Goal: Check status: Check status

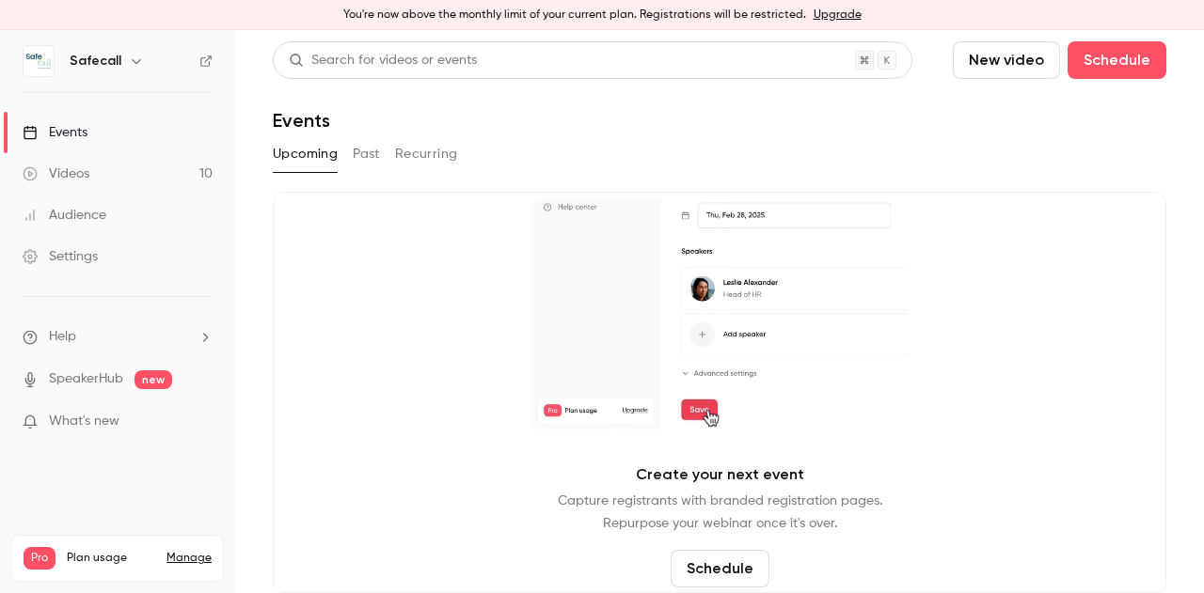
click at [364, 153] on button "Past" at bounding box center [366, 154] width 27 height 30
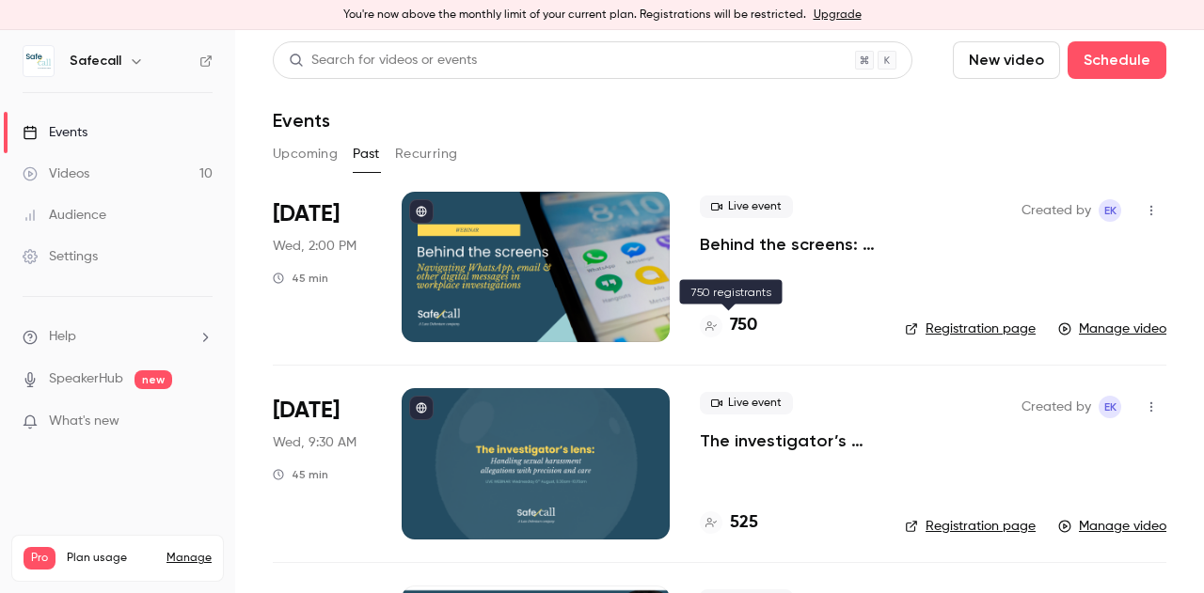
click at [741, 327] on h4 "750" at bounding box center [743, 325] width 27 height 25
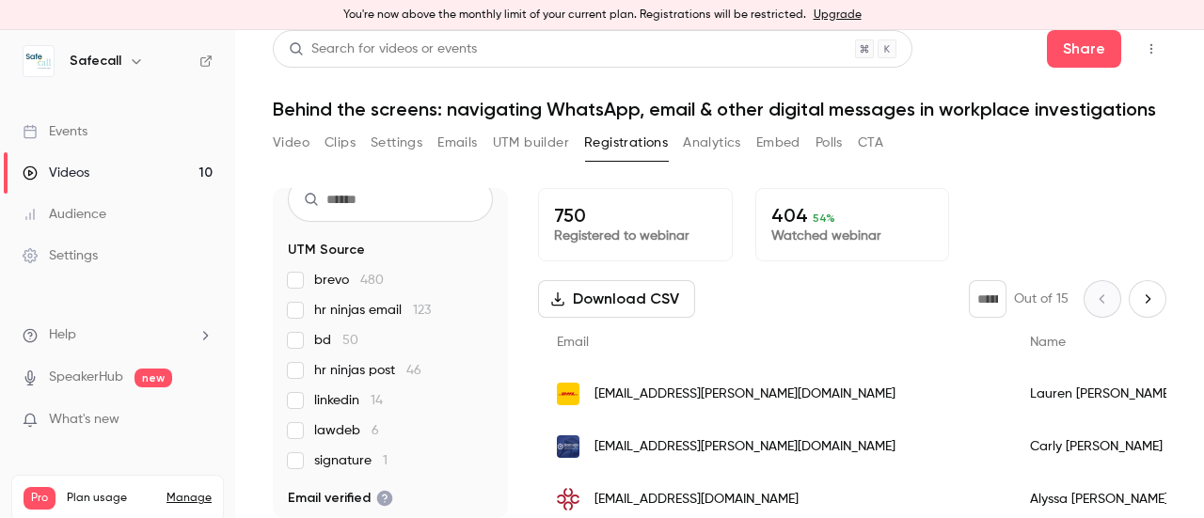
scroll to position [34, 0]
click at [56, 212] on div "Audience" at bounding box center [65, 214] width 84 height 19
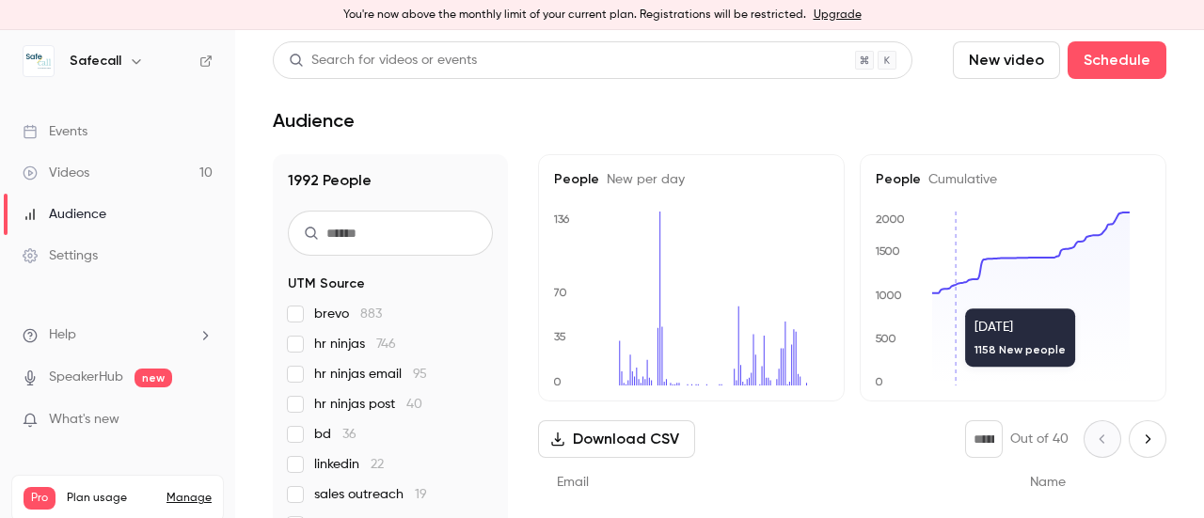
click at [933, 299] on icon at bounding box center [1030, 299] width 197 height 173
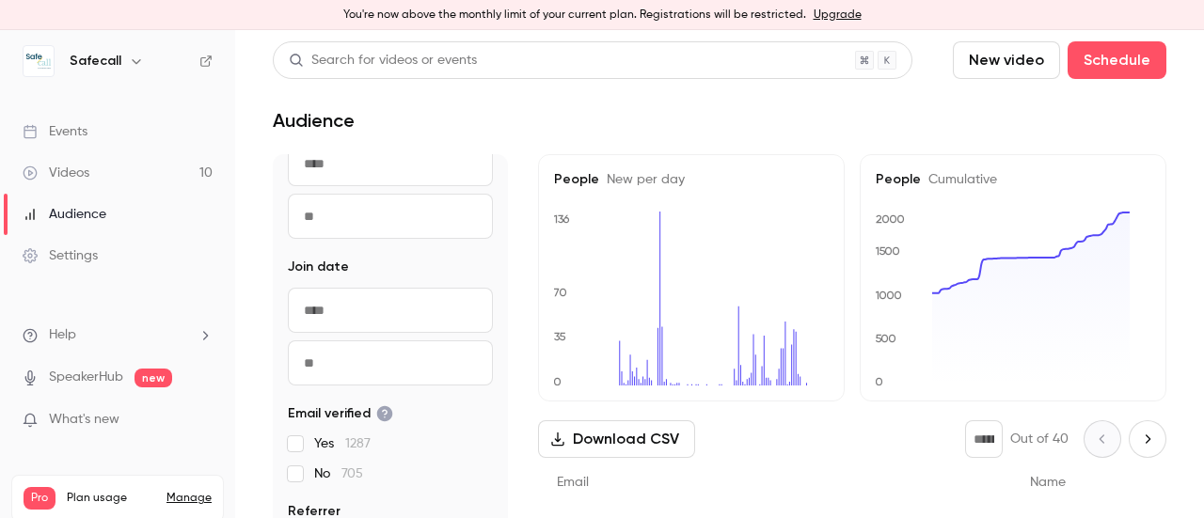
scroll to position [582, 0]
click at [345, 310] on input "text" at bounding box center [390, 311] width 205 height 45
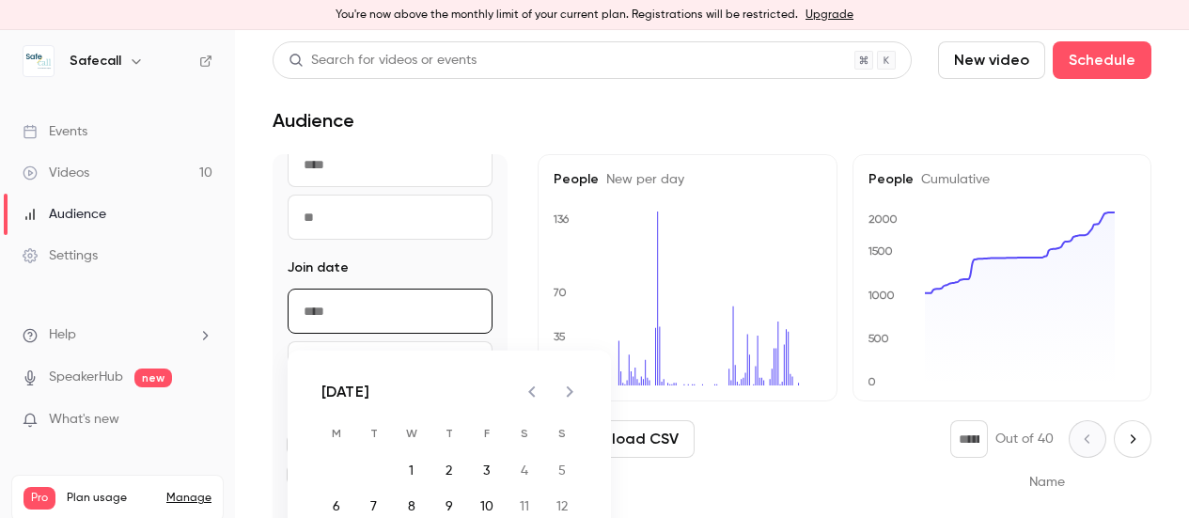
click at [535, 385] on icon "Previous month" at bounding box center [532, 392] width 23 height 23
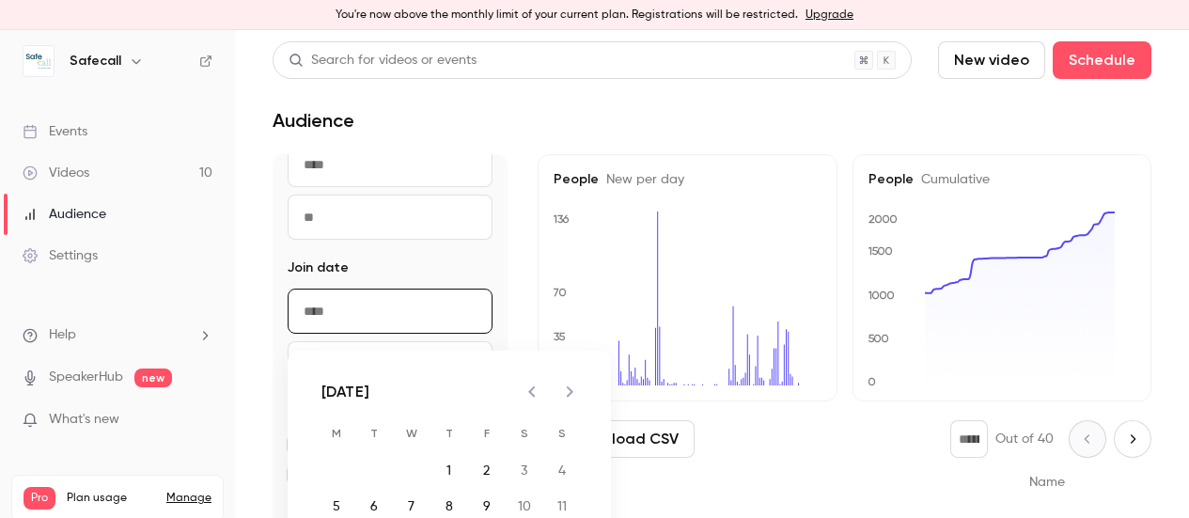
click at [535, 385] on icon "Previous month" at bounding box center [532, 392] width 23 height 23
click at [415, 474] on button "1" at bounding box center [412, 471] width 34 height 34
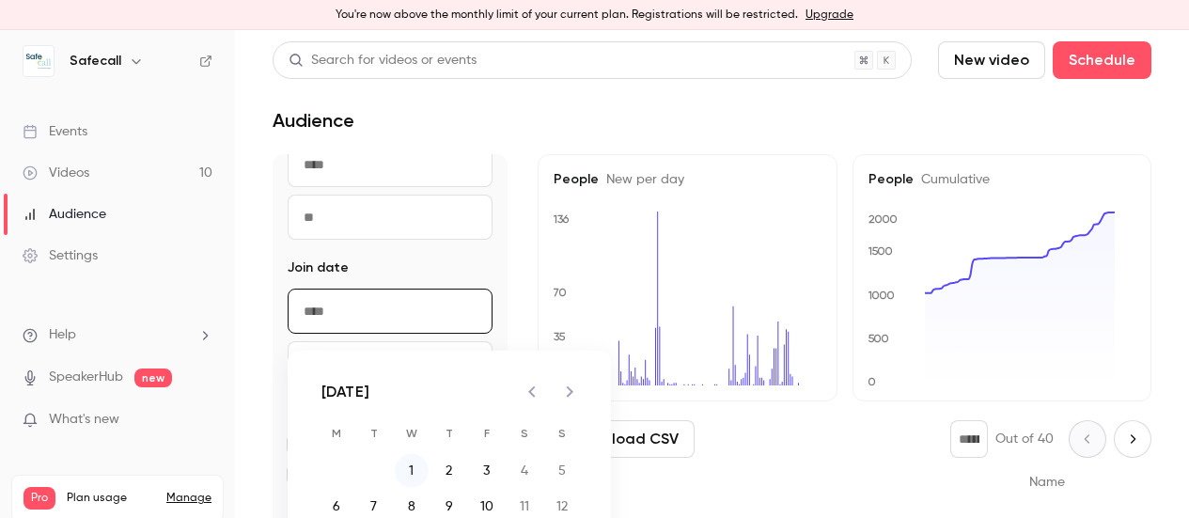
type input "**********"
